Goal: Navigation & Orientation: Find specific page/section

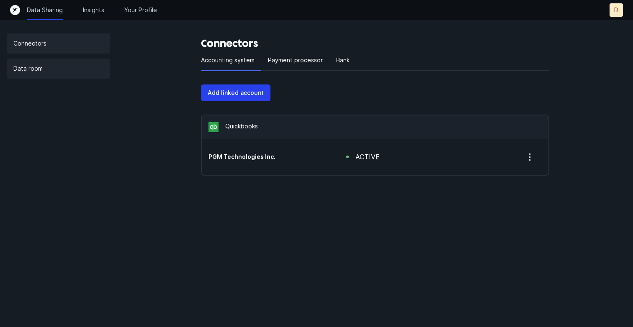
click at [41, 69] on p "Data room" at bounding box center [27, 69] width 29 height 10
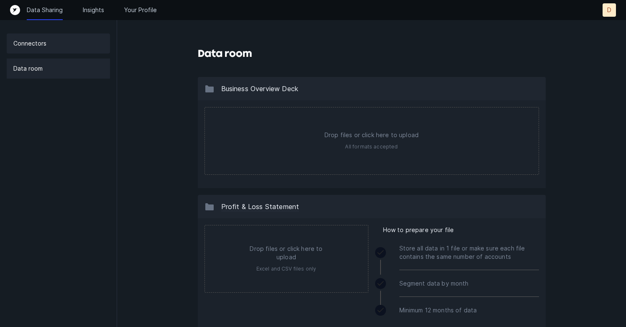
click at [41, 47] on p "Connectors" at bounding box center [29, 43] width 33 height 10
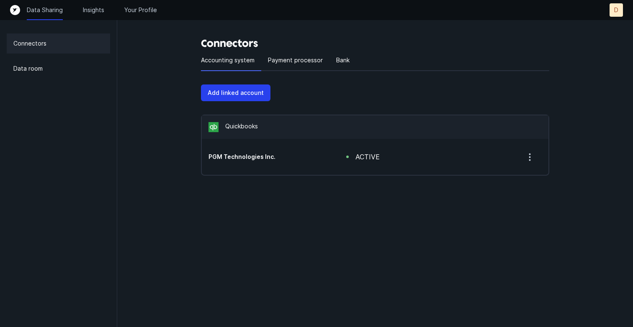
click at [618, 9] on p "D" at bounding box center [616, 10] width 4 height 8
click at [531, 157] on icon "button" at bounding box center [529, 157] width 10 height 10
click at [136, 10] on p "Your Profile" at bounding box center [140, 10] width 33 height 8
